Goal: Find specific page/section: Find specific page/section

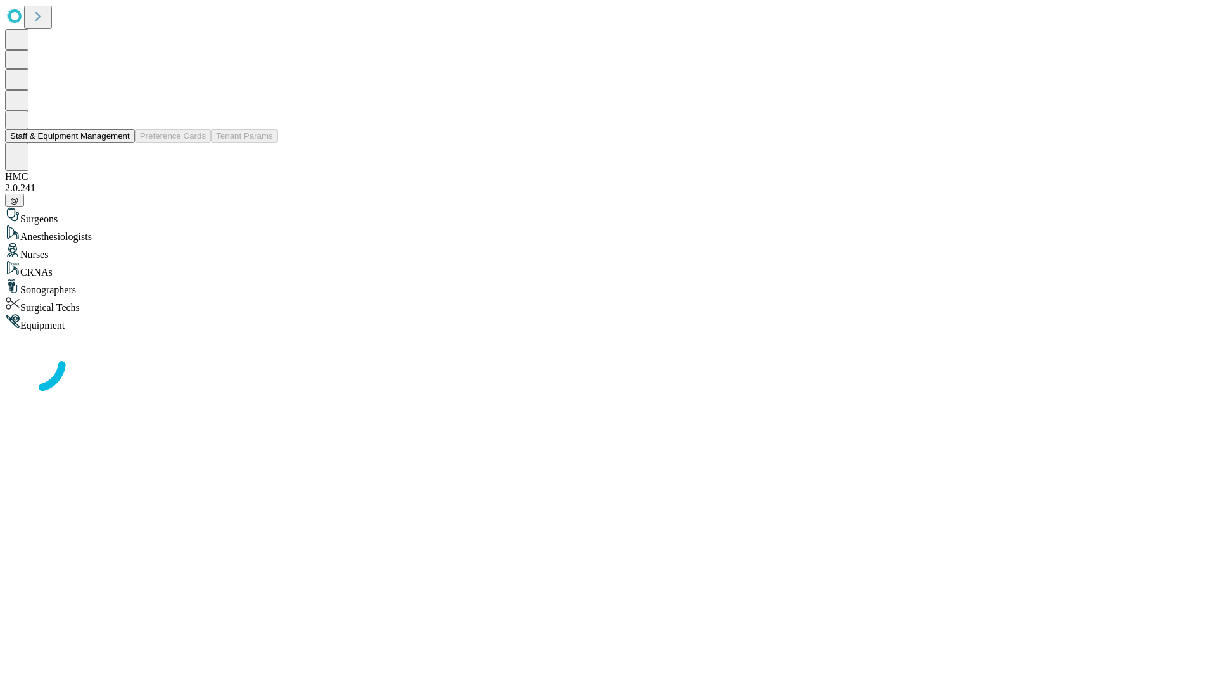
click at [121, 143] on button "Staff & Equipment Management" at bounding box center [70, 135] width 130 height 13
